Goal: Transaction & Acquisition: Purchase product/service

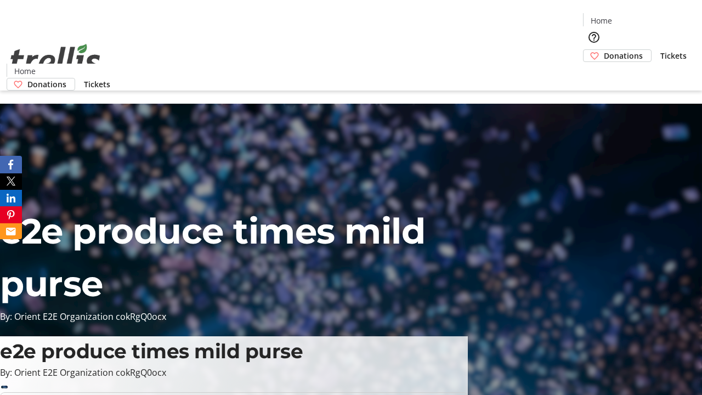
click at [603, 50] on span "Donations" at bounding box center [622, 56] width 39 height 12
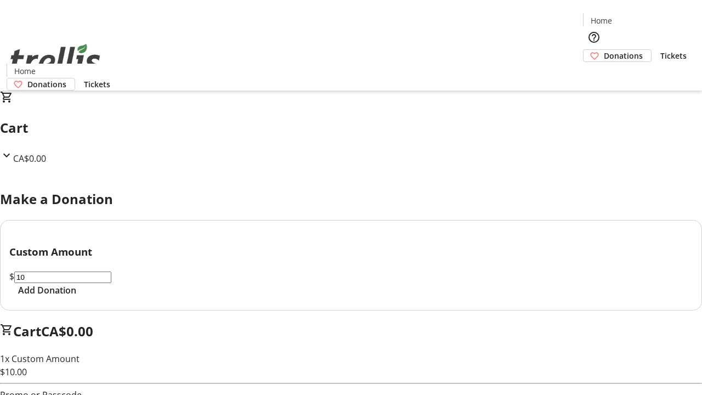
select select "CA"
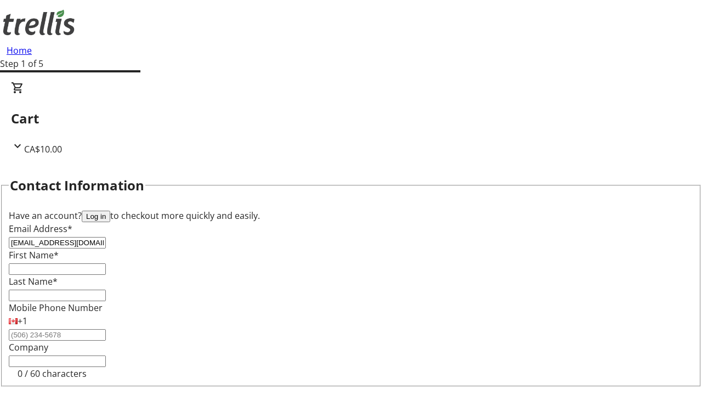
type input "[EMAIL_ADDRESS][DOMAIN_NAME]"
type input "[PERSON_NAME]"
type input "[STREET_ADDRESS][PERSON_NAME]"
type input "Kelowna"
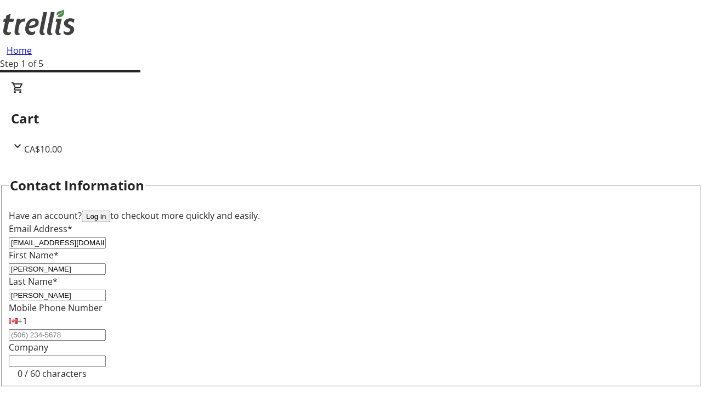
scroll to position [96, 0]
